Goal: Navigation & Orientation: Understand site structure

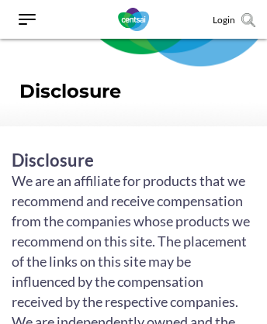
click at [133, 19] on img at bounding box center [133, 19] width 31 height 23
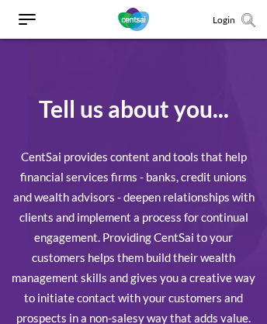
click at [248, 20] on img at bounding box center [248, 20] width 14 height 14
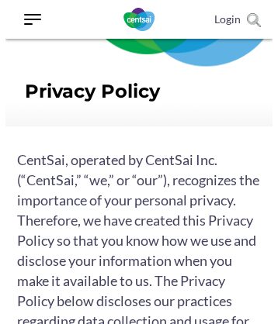
scroll to position [10175, 0]
